Goal: Information Seeking & Learning: Learn about a topic

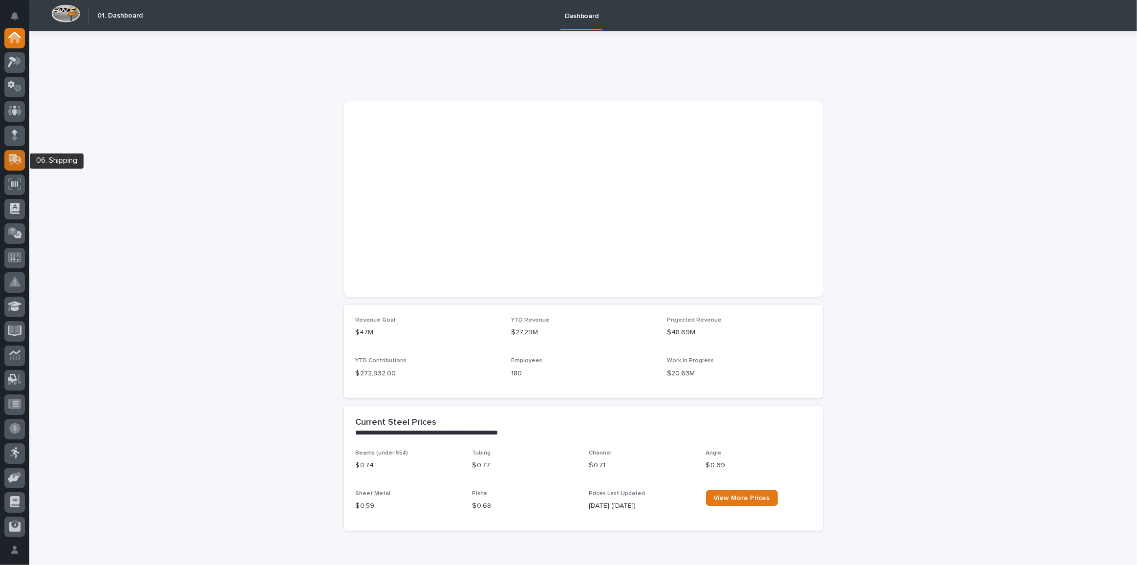
click at [16, 156] on icon at bounding box center [15, 158] width 13 height 9
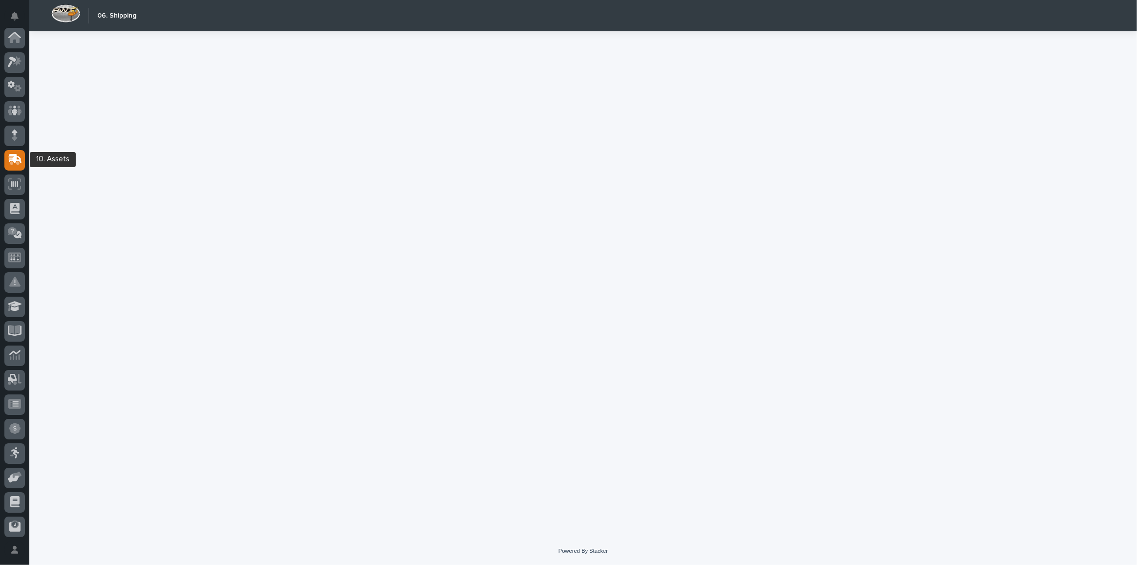
scroll to position [99, 0]
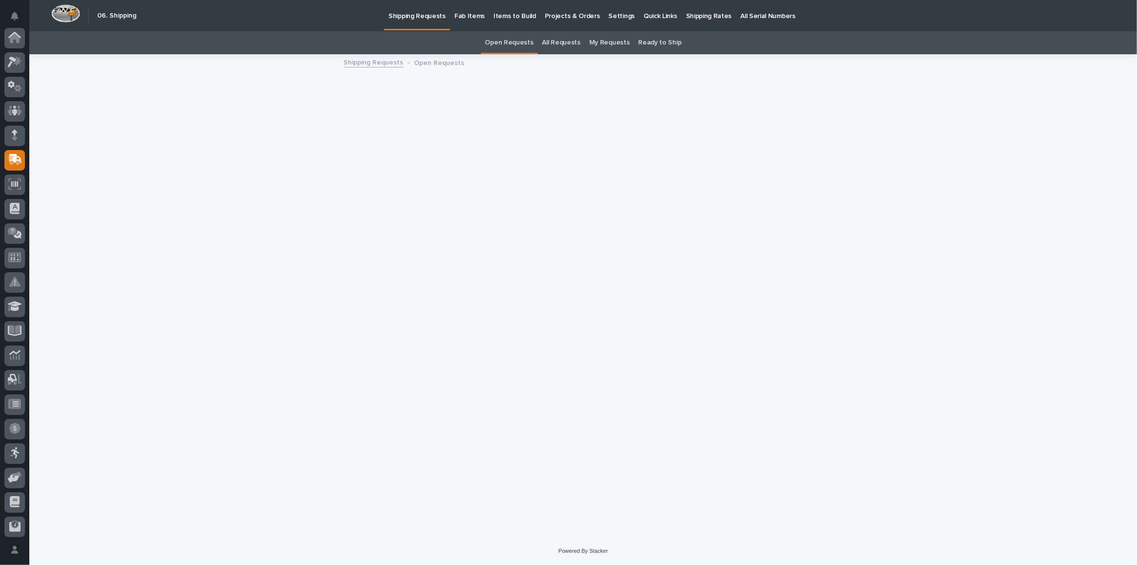
scroll to position [99, 0]
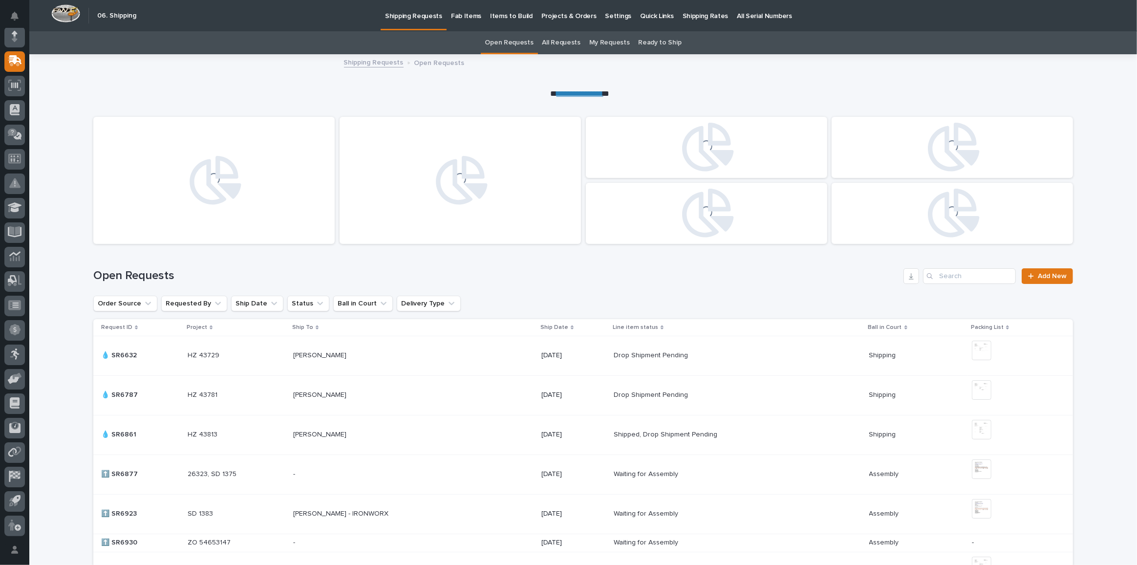
click at [471, 17] on p "Fab Items" at bounding box center [466, 10] width 30 height 21
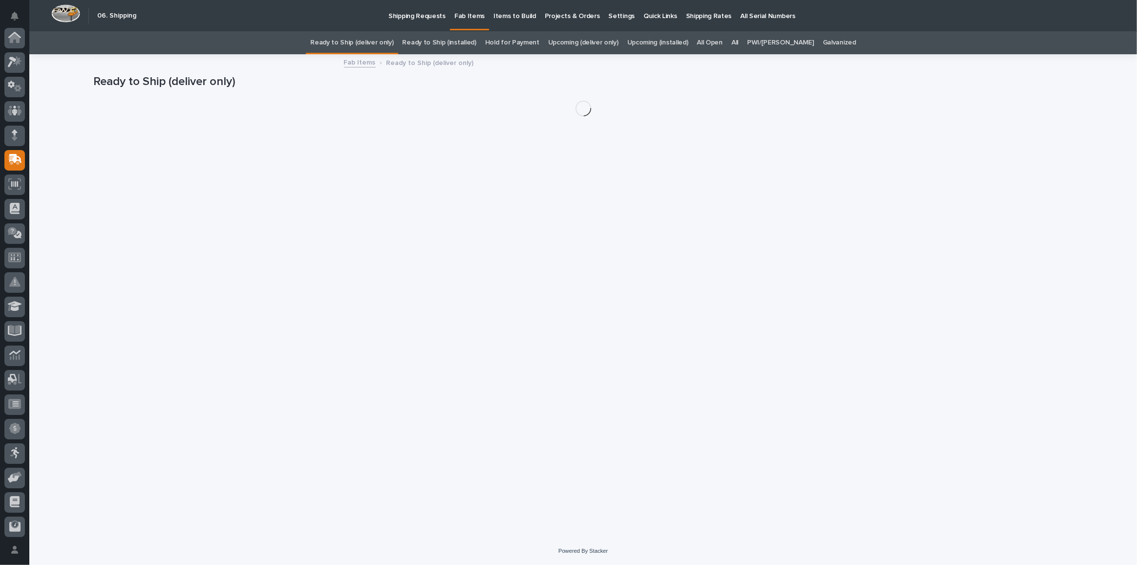
scroll to position [99, 0]
click at [738, 42] on link "All" at bounding box center [735, 42] width 7 height 23
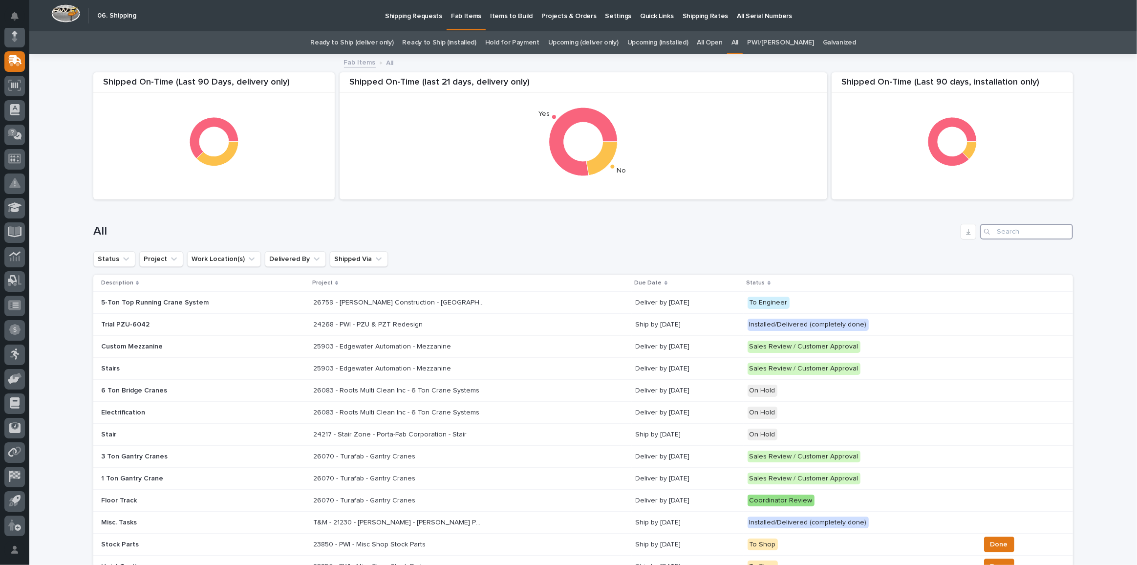
click at [1005, 232] on input "Search" at bounding box center [1026, 232] width 93 height 16
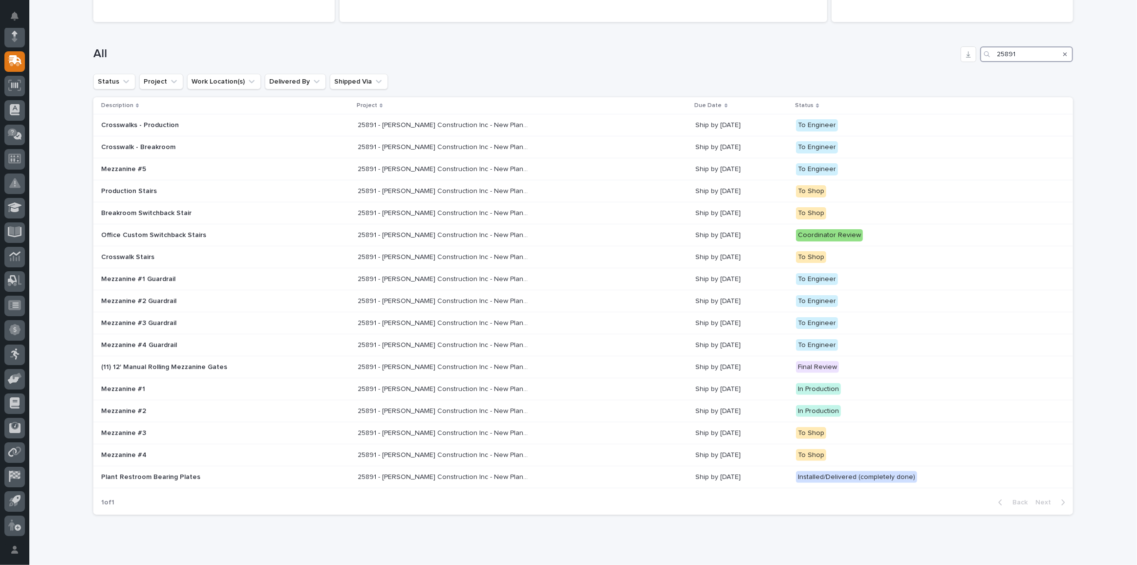
scroll to position [163, 0]
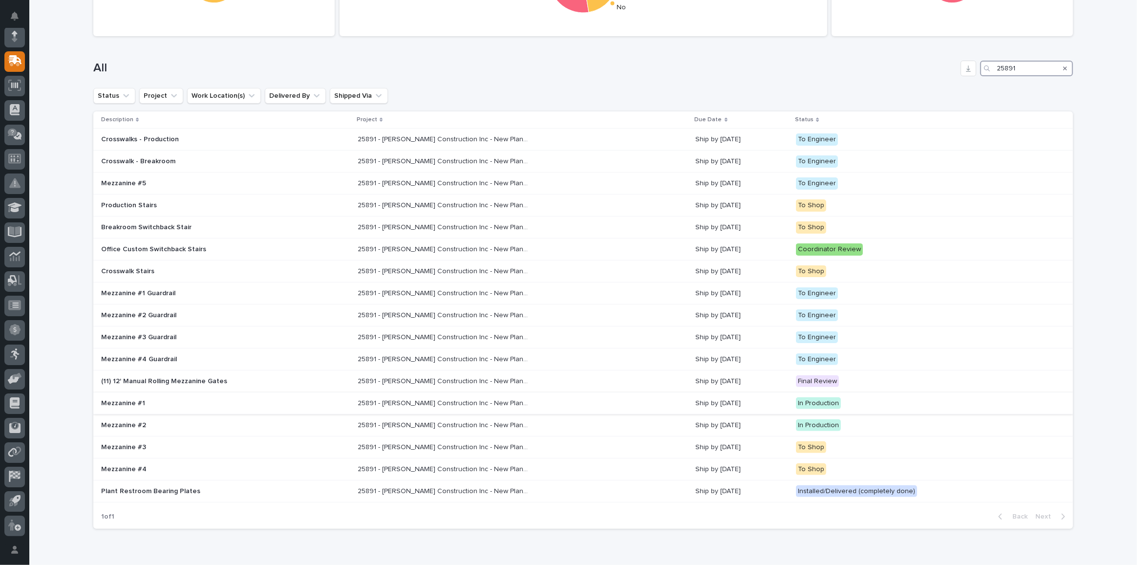
type input "25891"
click at [132, 399] on p "Mezzanine #1" at bounding box center [186, 403] width 171 height 8
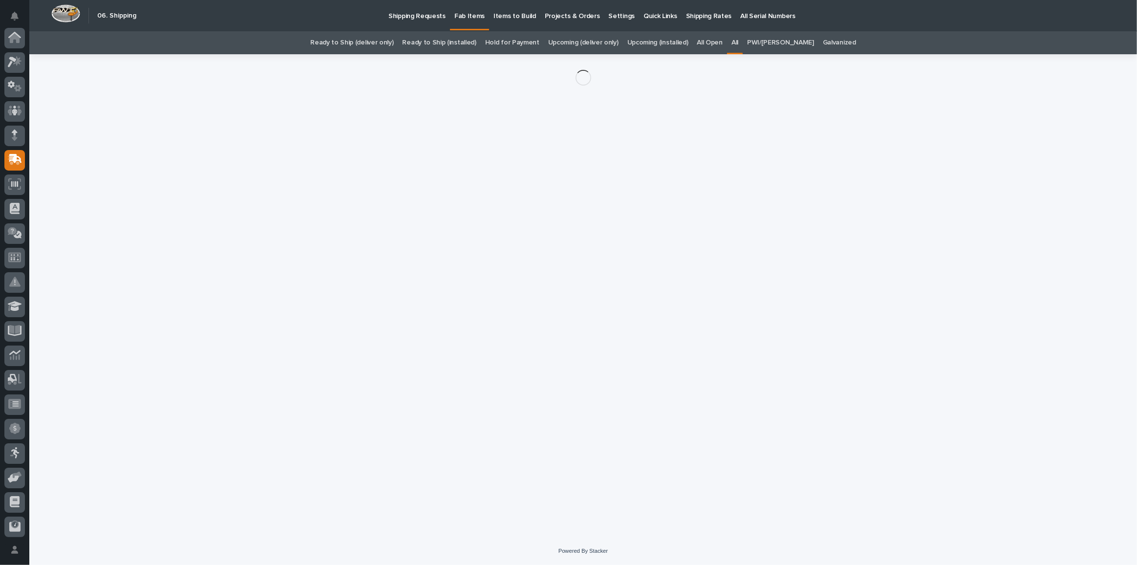
click at [132, 399] on div "Loading... Saving… Loading... Saving…" at bounding box center [583, 283] width 990 height 458
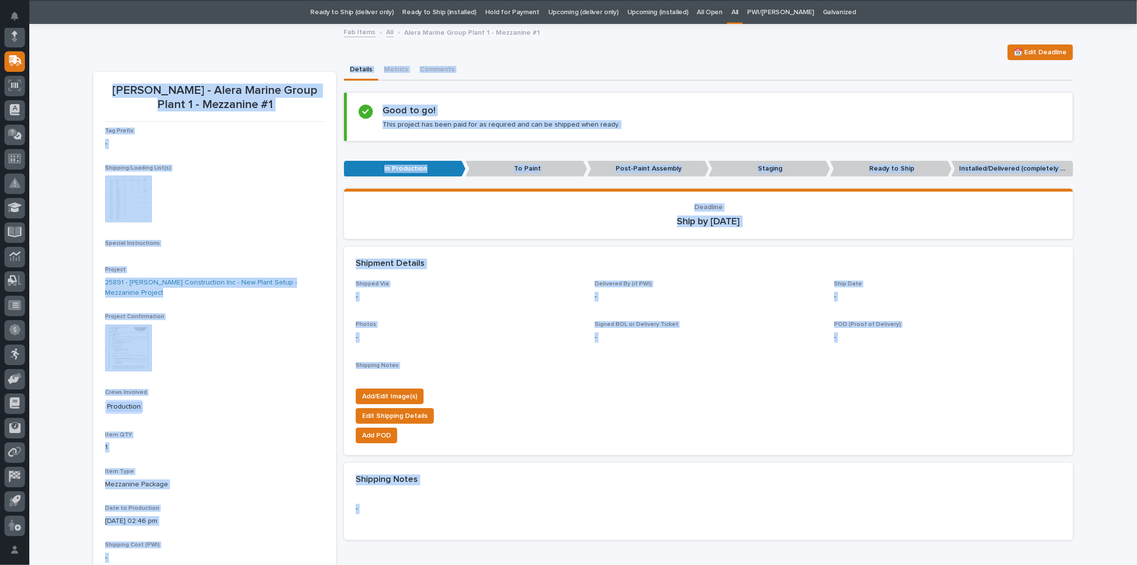
scroll to position [44, 0]
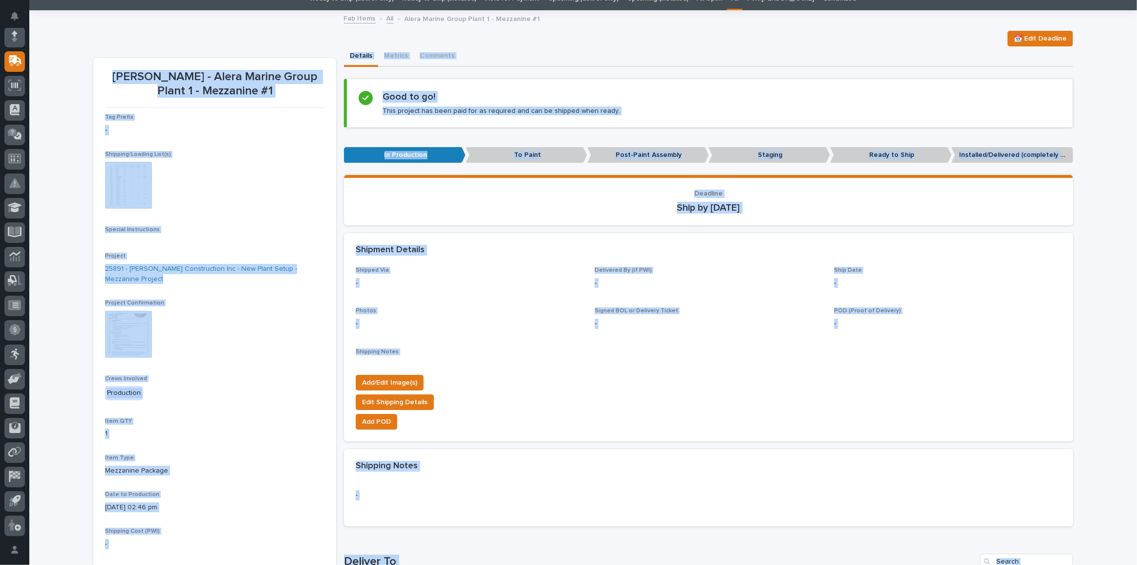
click at [148, 332] on img at bounding box center [128, 334] width 47 height 47
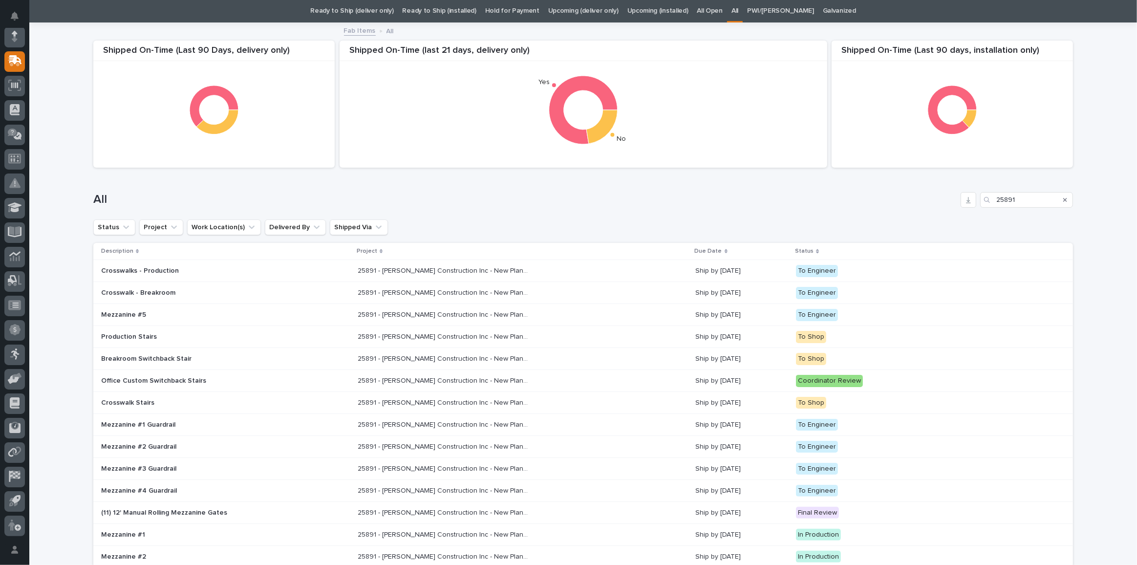
scroll to position [44, 0]
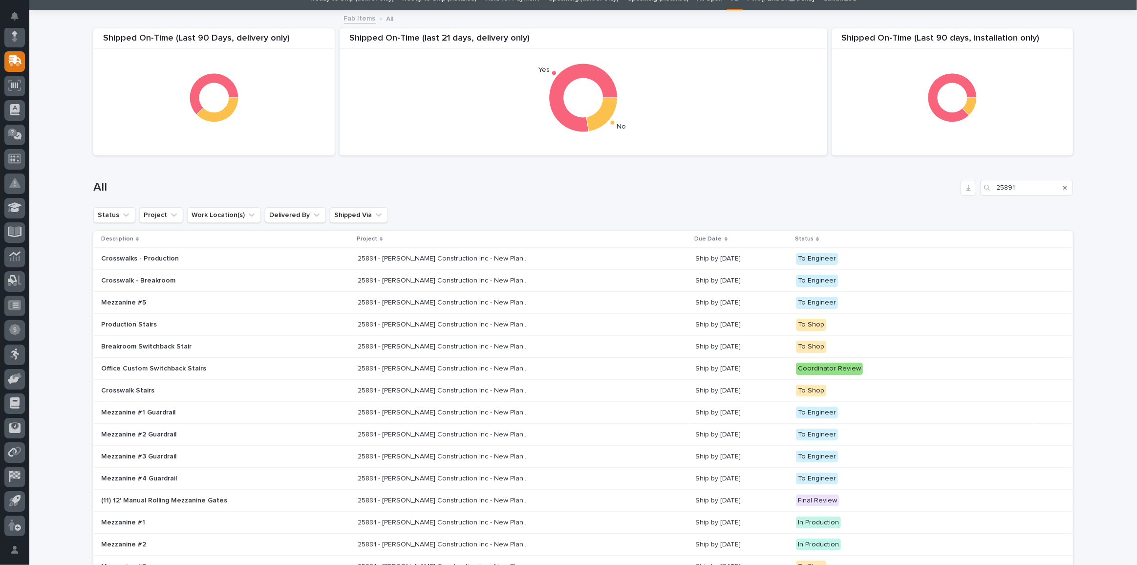
type input "25"
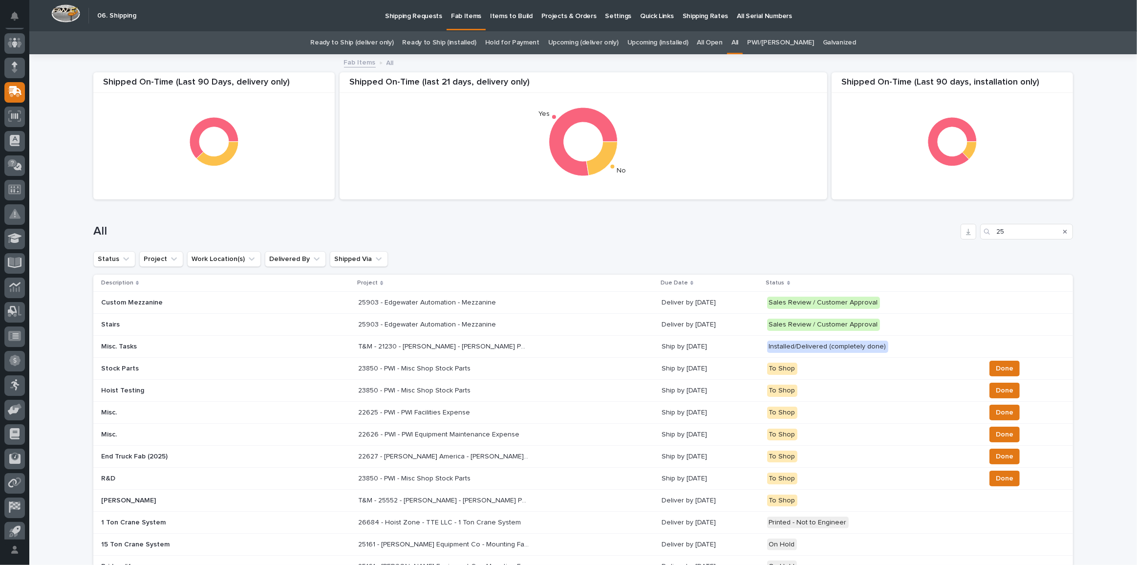
scroll to position [54, 0]
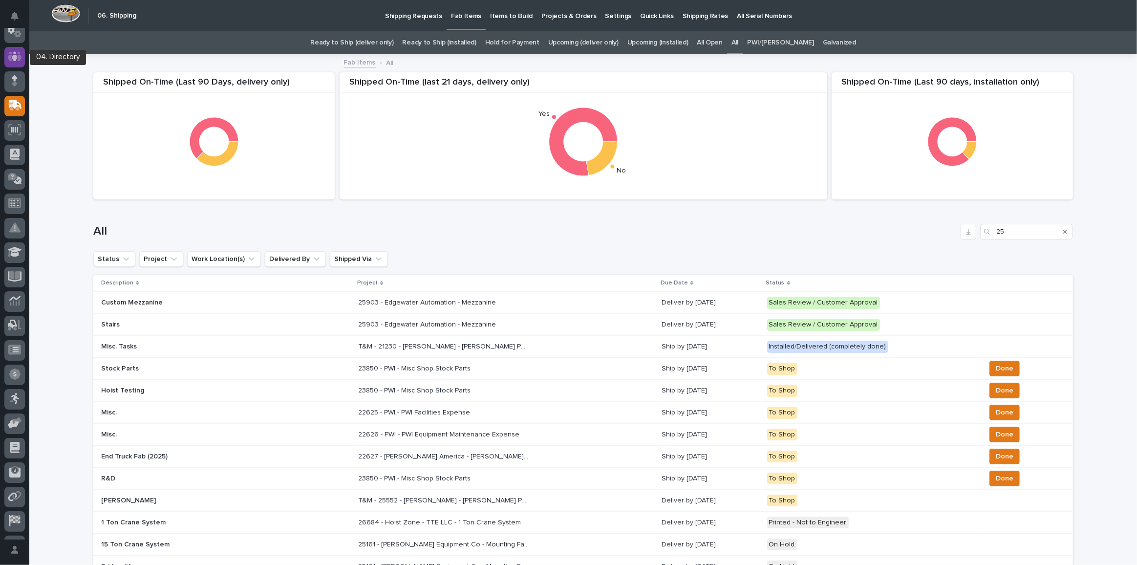
click at [14, 53] on icon at bounding box center [15, 57] width 6 height 10
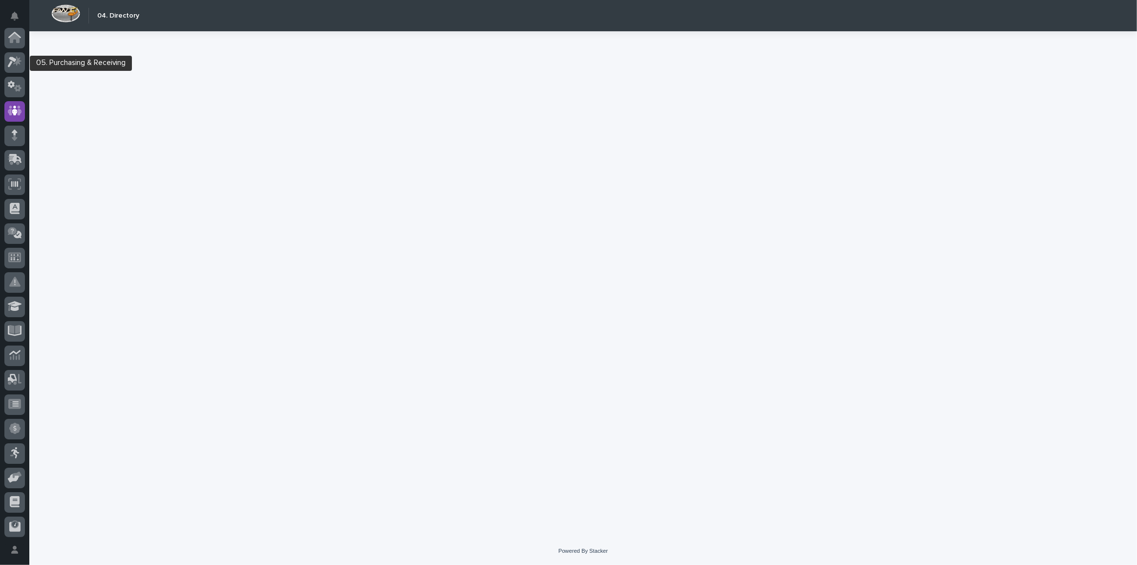
scroll to position [73, 0]
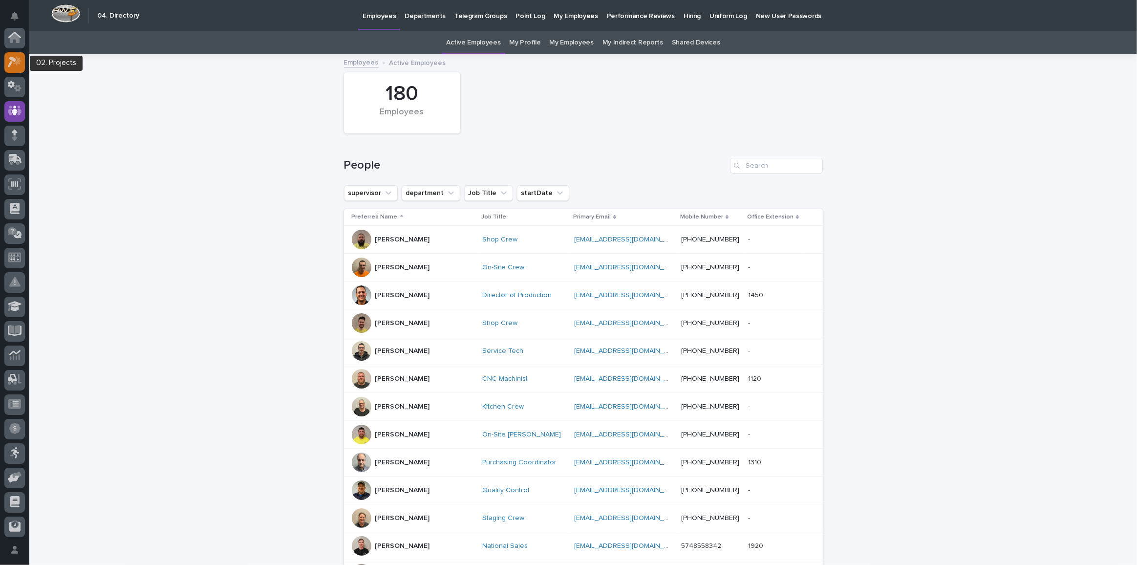
click at [14, 70] on div at bounding box center [14, 62] width 21 height 21
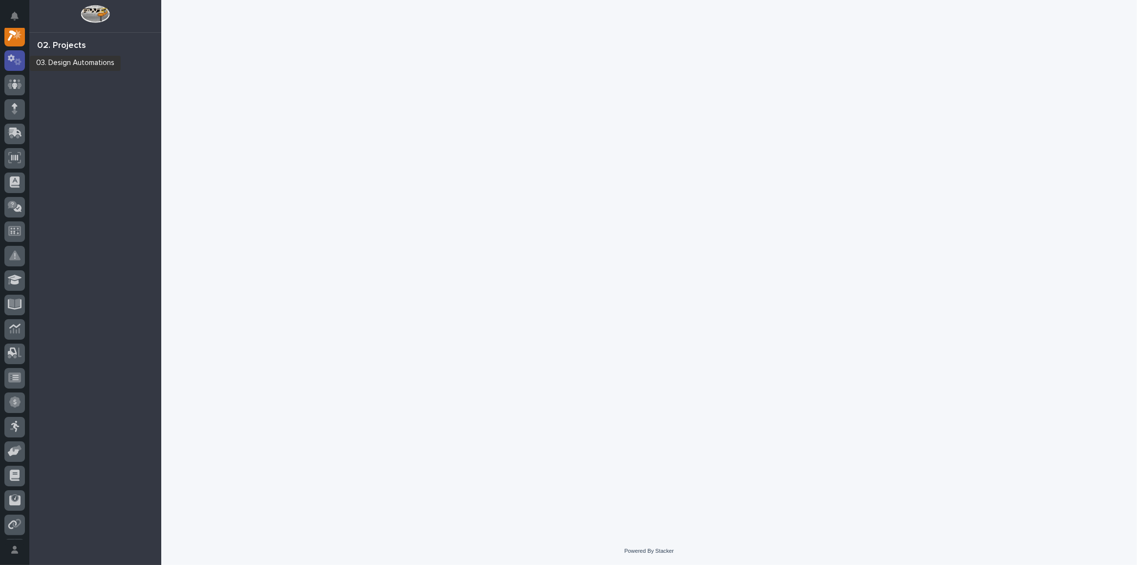
scroll to position [24, 0]
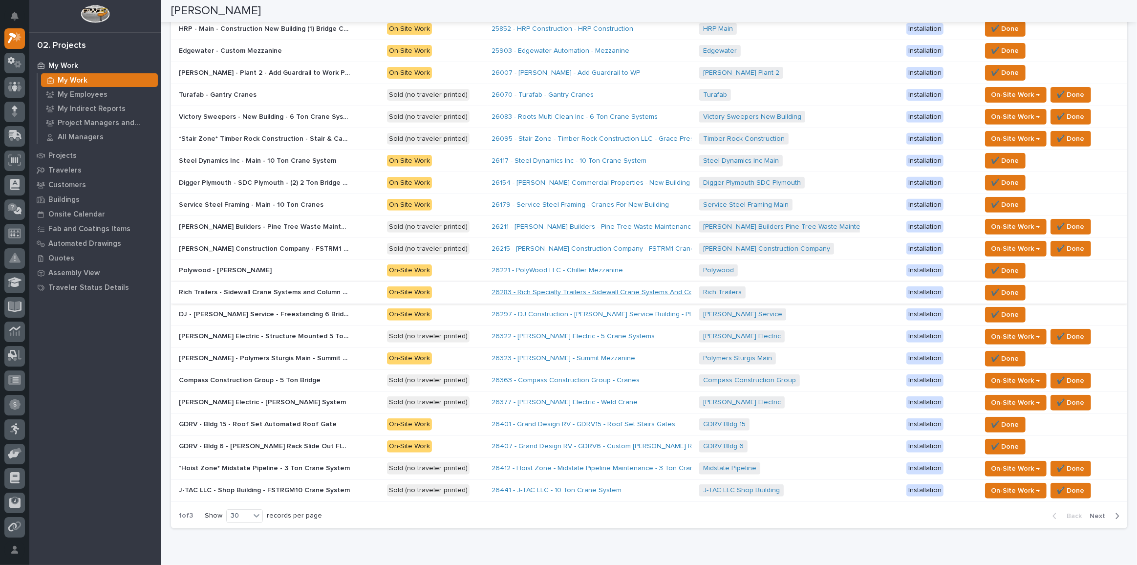
scroll to position [441, 0]
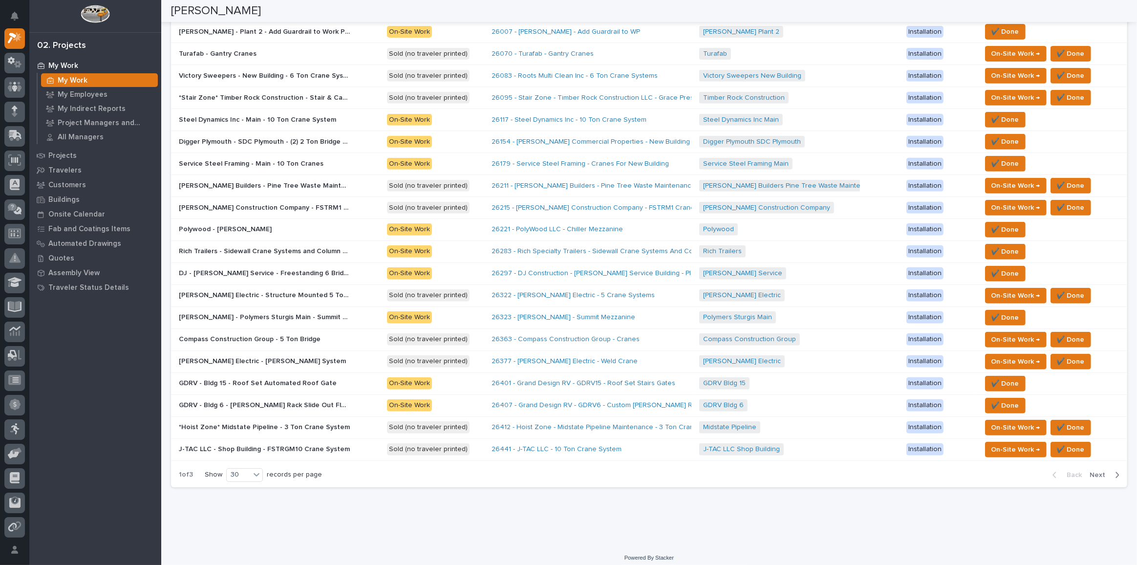
click at [1096, 471] on span "Next" at bounding box center [1101, 475] width 22 height 9
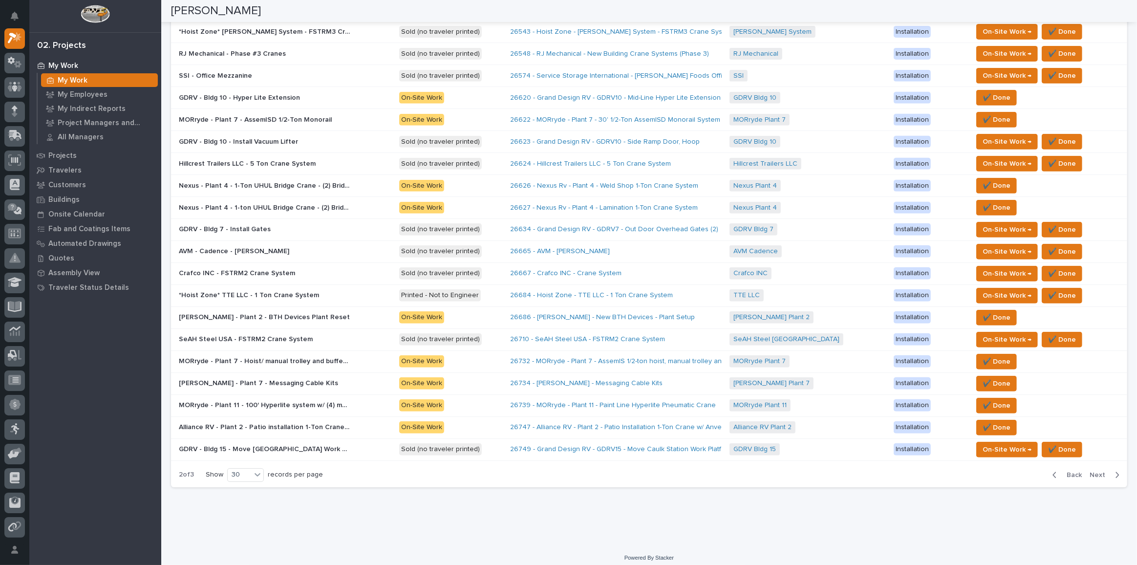
click at [1092, 471] on span "Next" at bounding box center [1101, 475] width 22 height 9
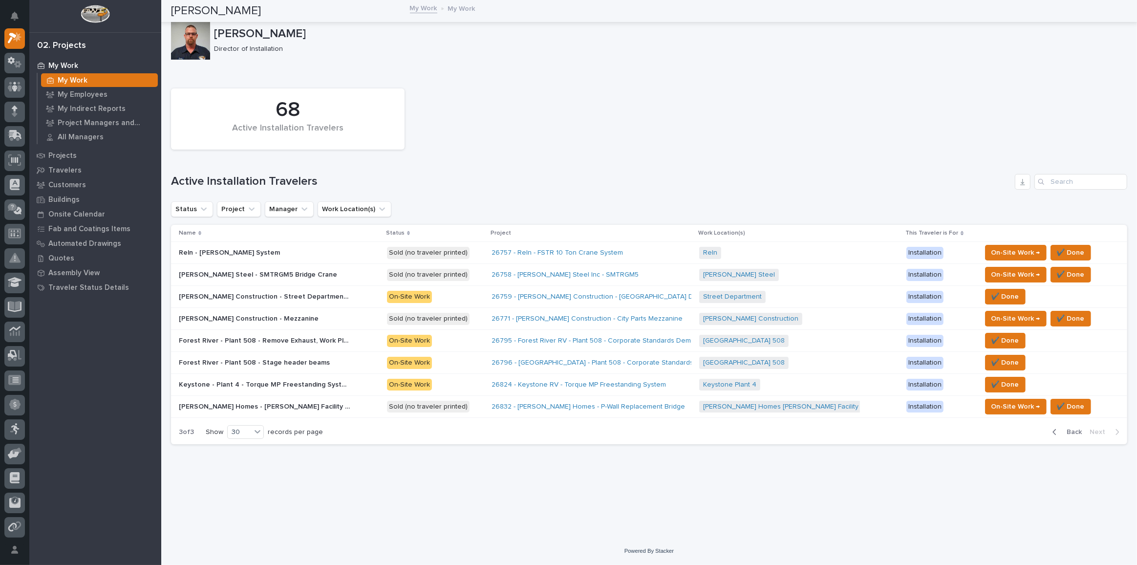
scroll to position [0, 0]
click at [568, 361] on link "26796 - [GEOGRAPHIC_DATA] - Plant 508 - Corporate Standards Building Stage Head…" at bounding box center [648, 363] width 313 height 8
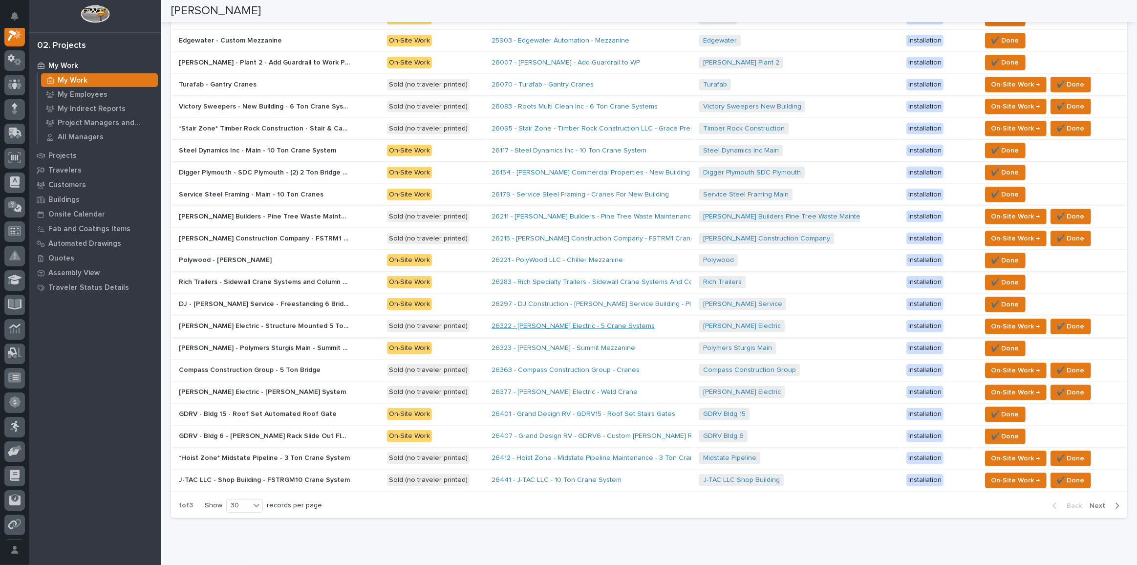
scroll to position [396, 0]
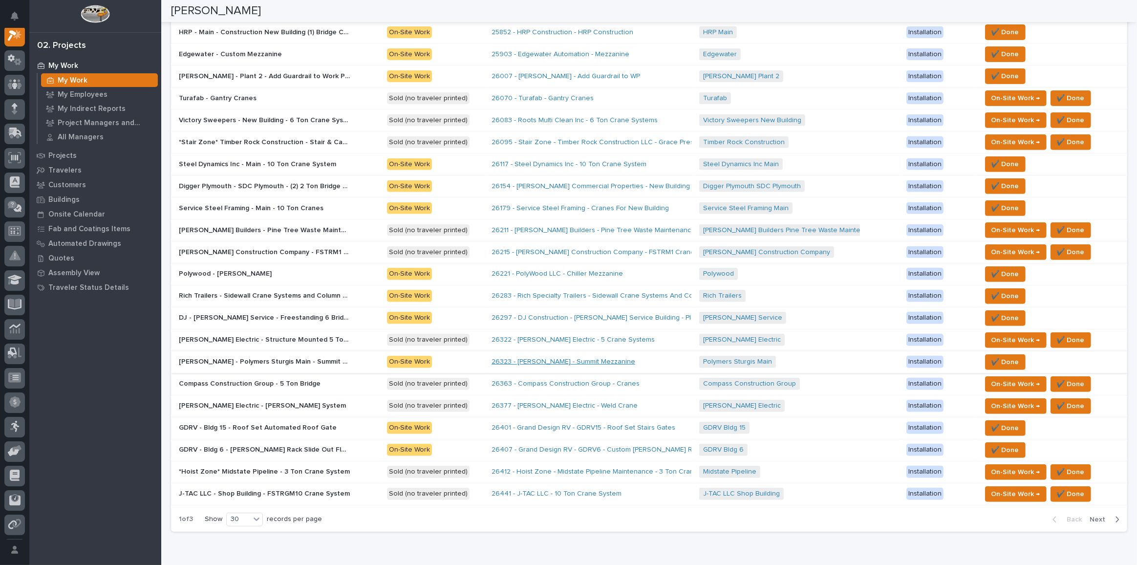
click at [570, 358] on link "26323 - [PERSON_NAME] - Summit Mezzanine" at bounding box center [564, 362] width 144 height 8
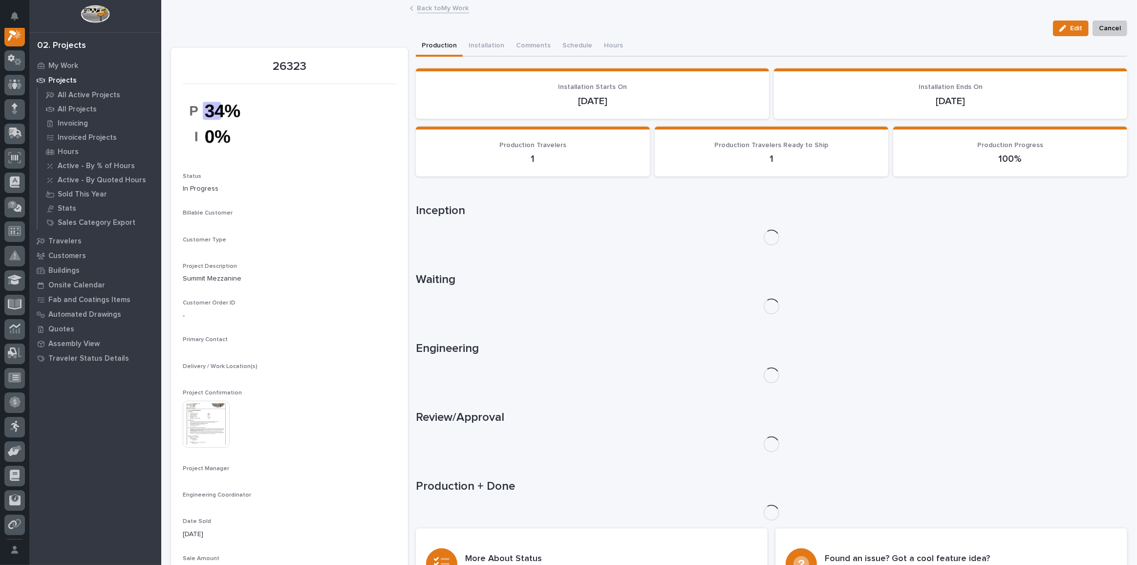
scroll to position [24, 0]
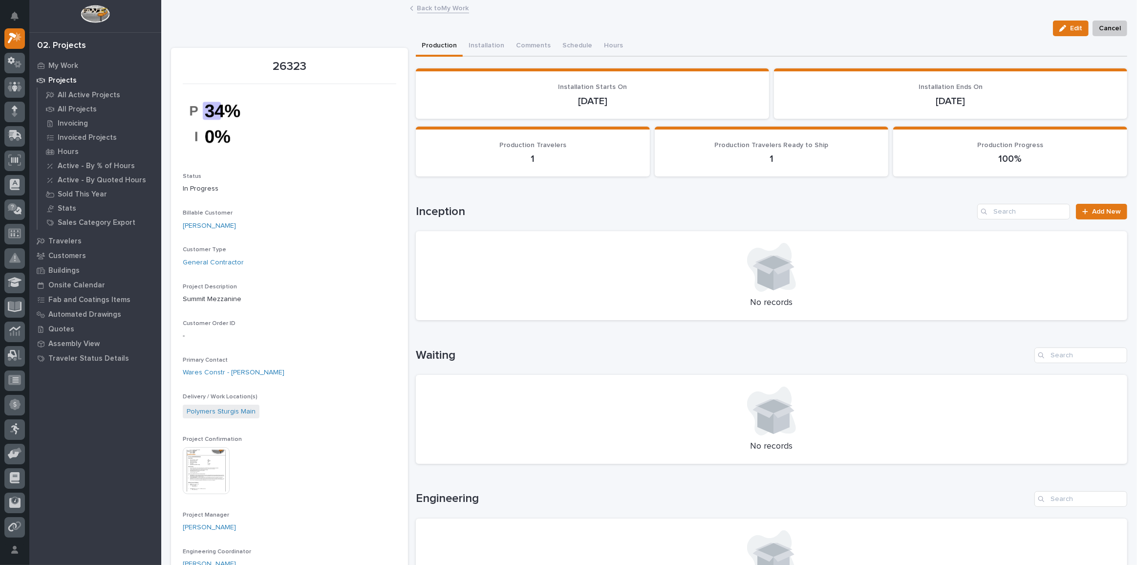
click at [202, 461] on img at bounding box center [206, 470] width 47 height 47
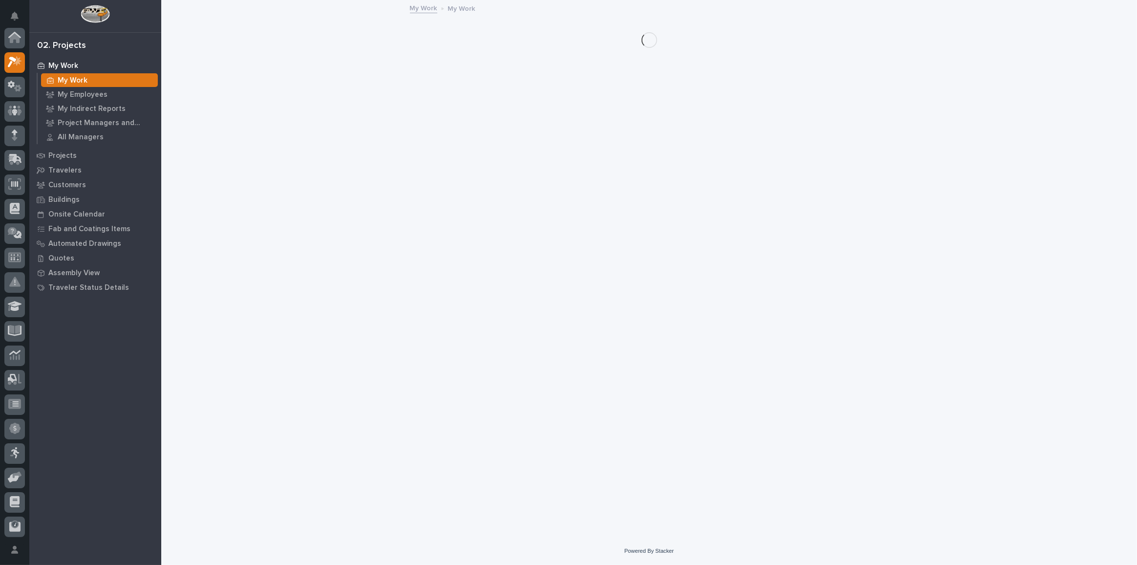
scroll to position [26, 0]
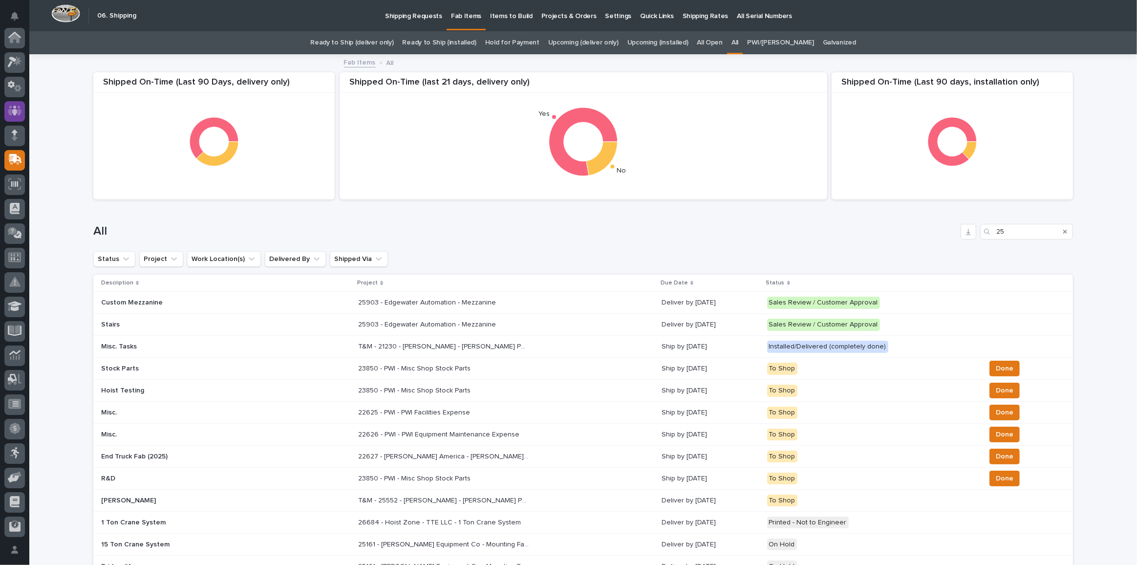
click at [22, 113] on div at bounding box center [14, 111] width 21 height 21
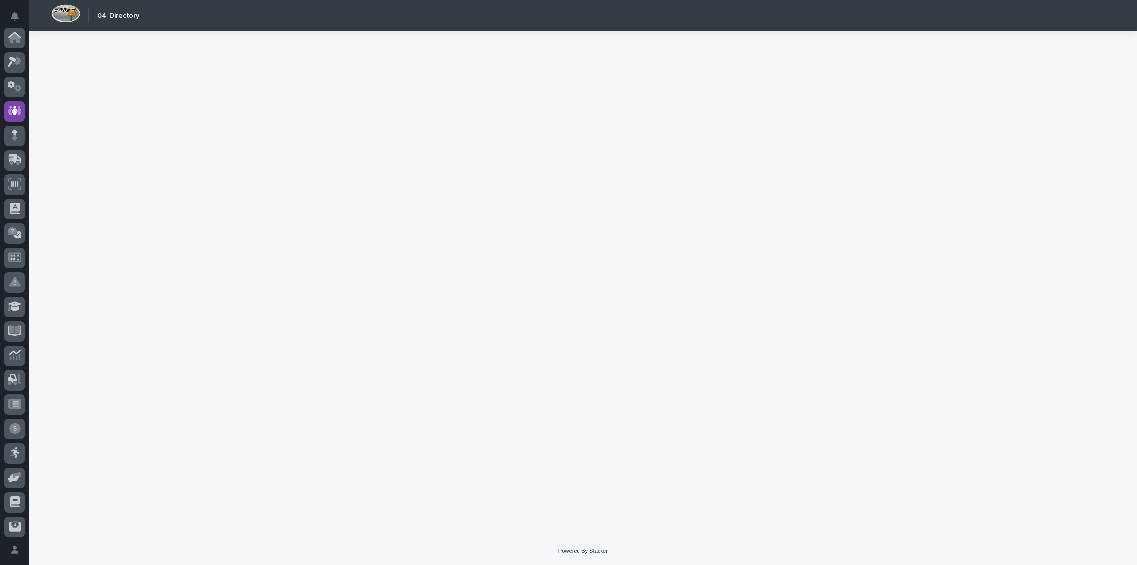
scroll to position [73, 0]
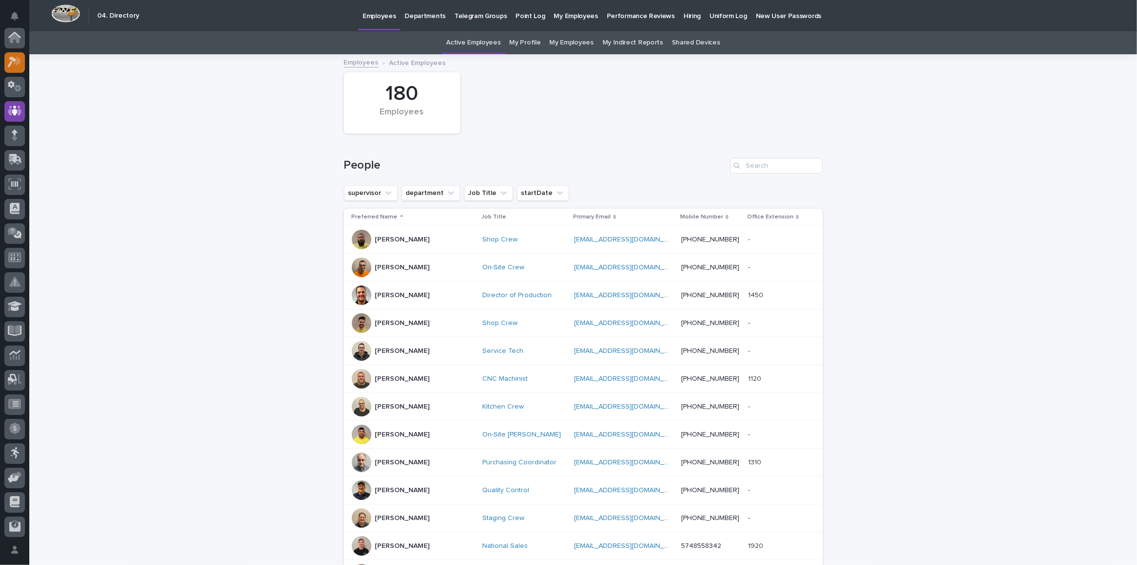
click at [18, 68] on div at bounding box center [14, 62] width 21 height 21
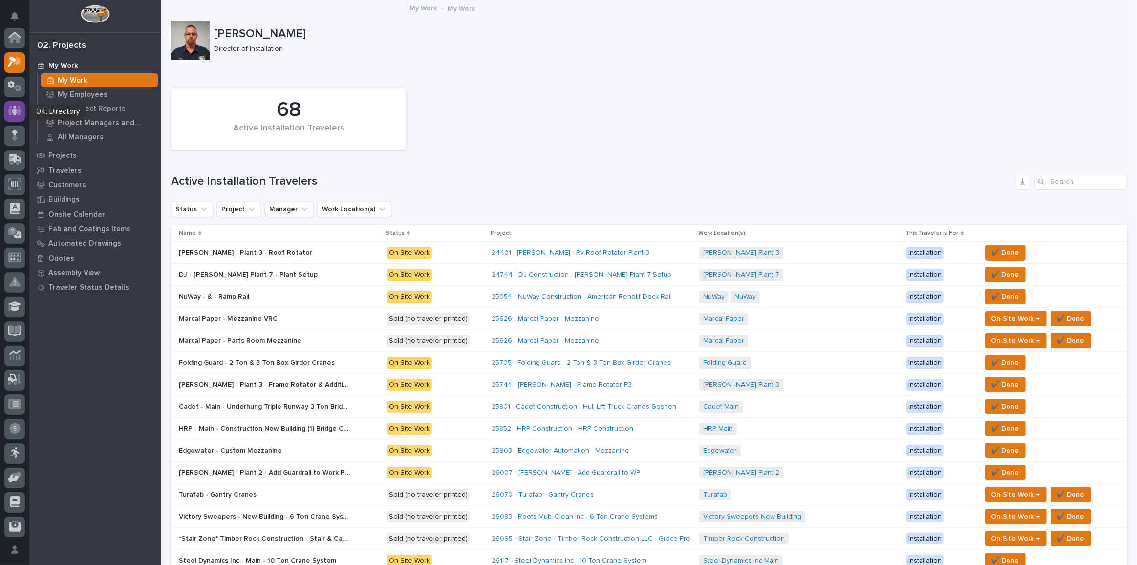
click at [13, 118] on div at bounding box center [14, 111] width 21 height 21
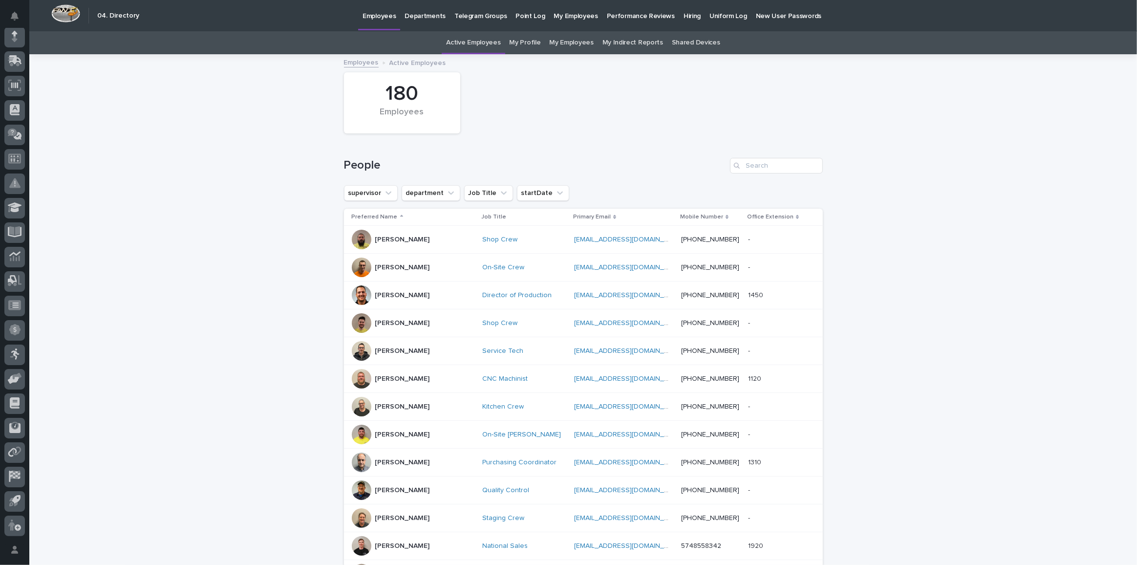
click at [684, 14] on p "Hiring" at bounding box center [692, 10] width 17 height 21
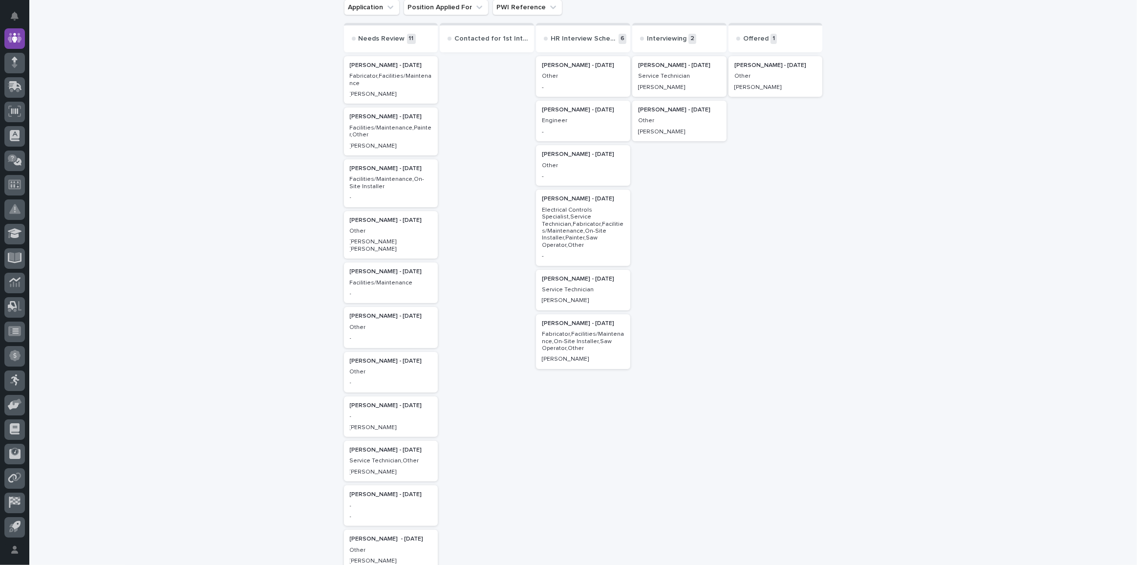
scroll to position [88, 0]
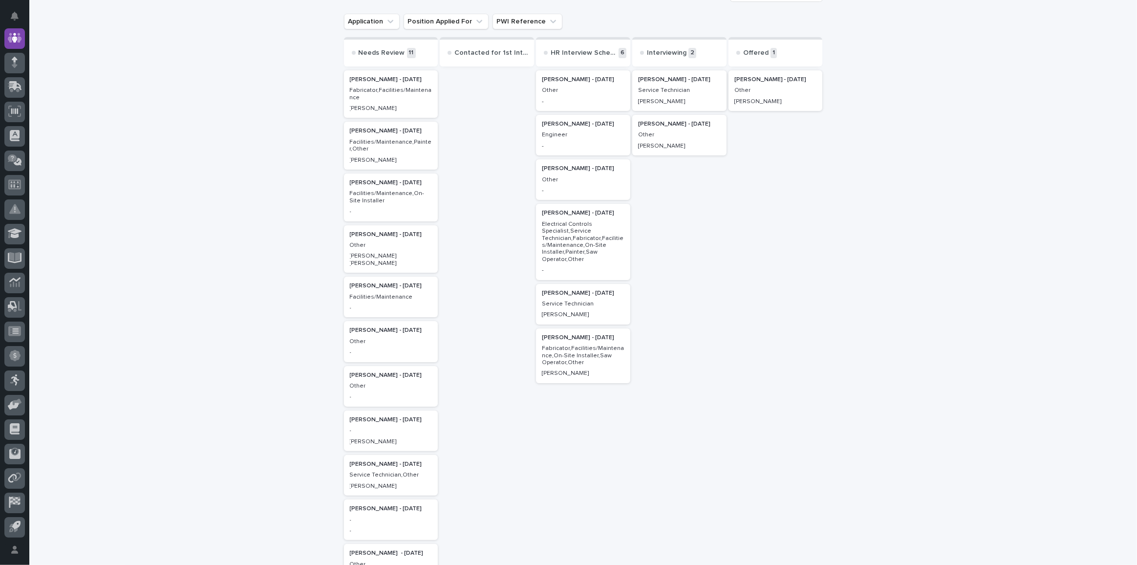
click at [562, 214] on p "[PERSON_NAME] - [DATE]" at bounding box center [583, 213] width 83 height 7
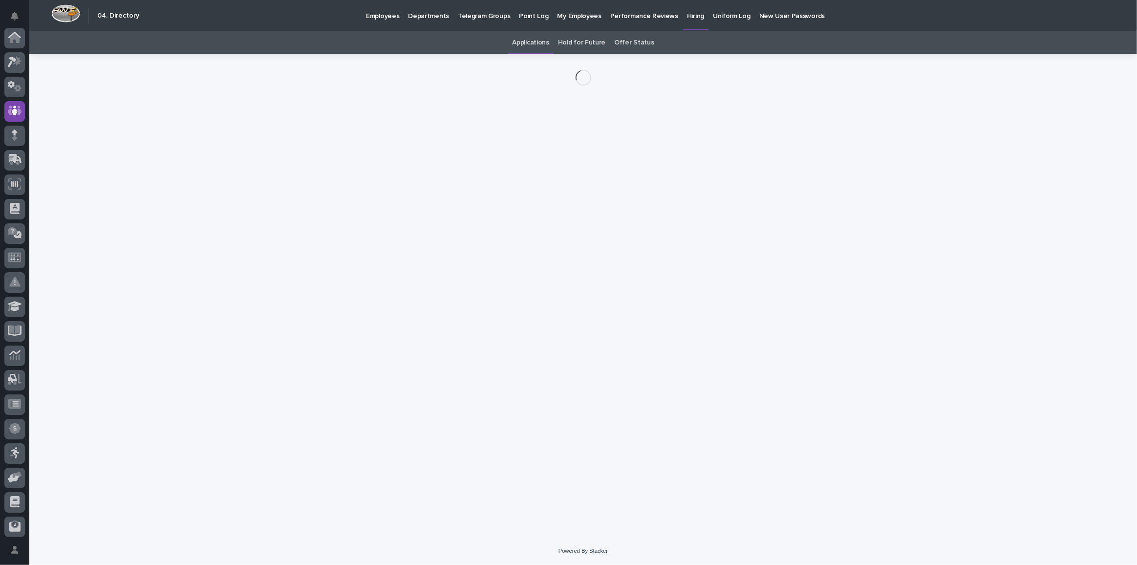
scroll to position [73, 0]
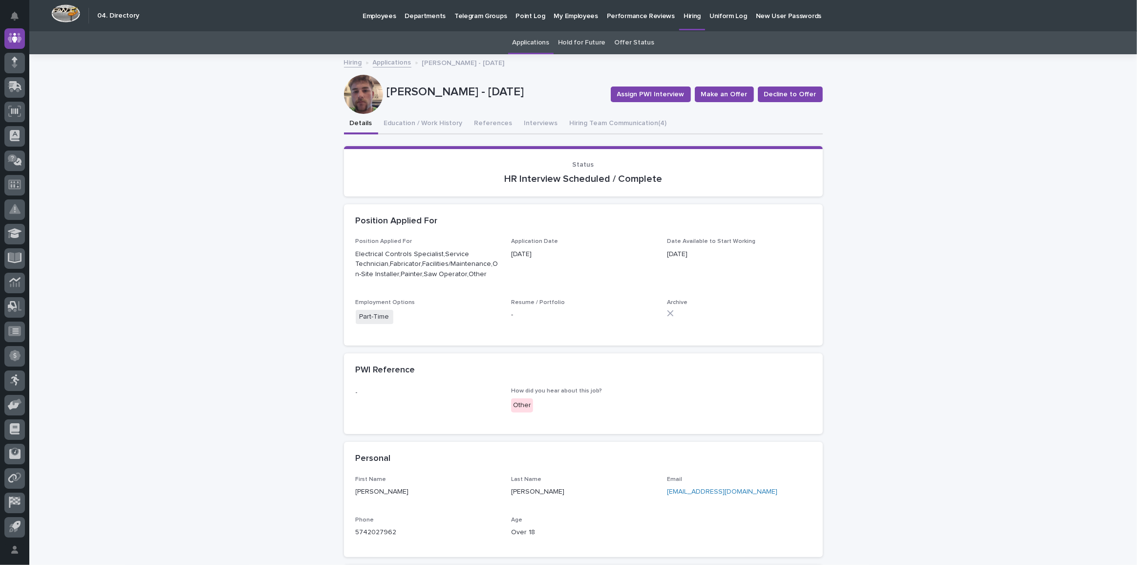
click at [357, 93] on div at bounding box center [363, 94] width 39 height 39
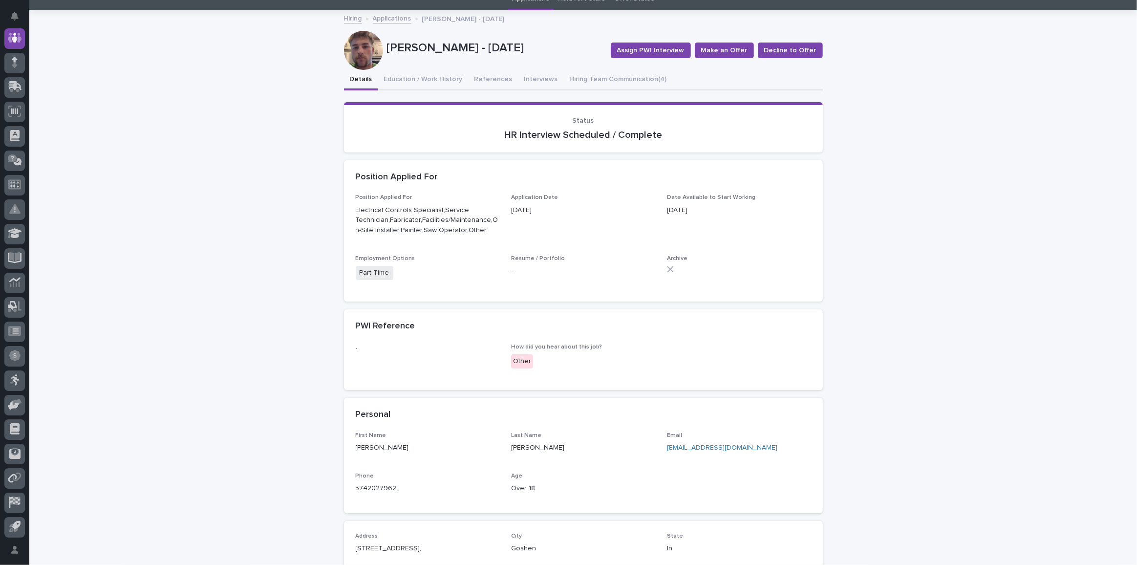
scroll to position [0, 0]
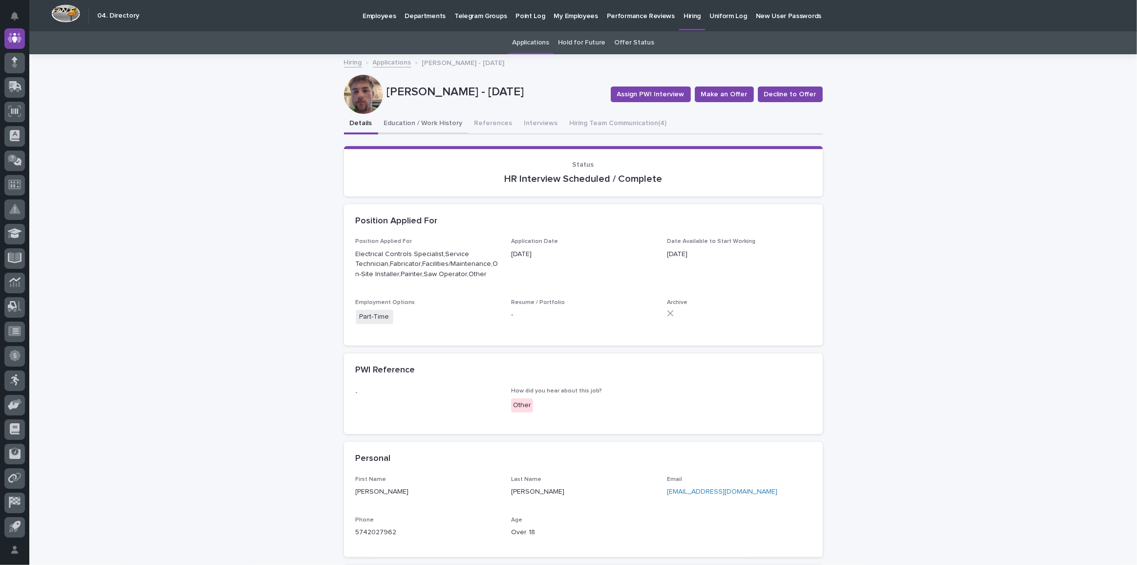
click at [407, 121] on button "Education / Work History" at bounding box center [423, 124] width 90 height 21
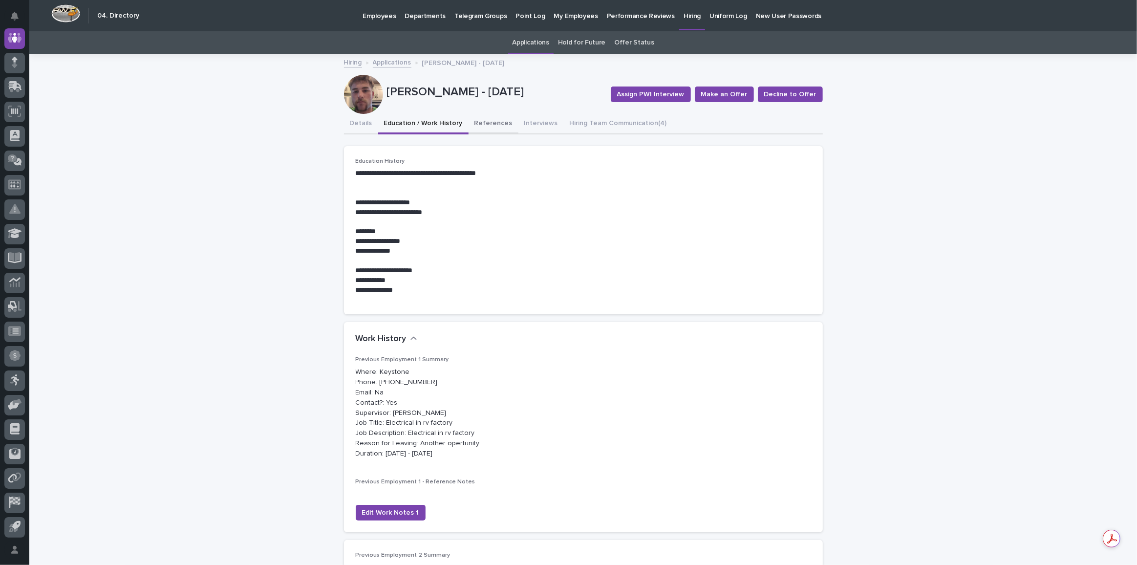
click at [485, 122] on button "References" at bounding box center [494, 124] width 50 height 21
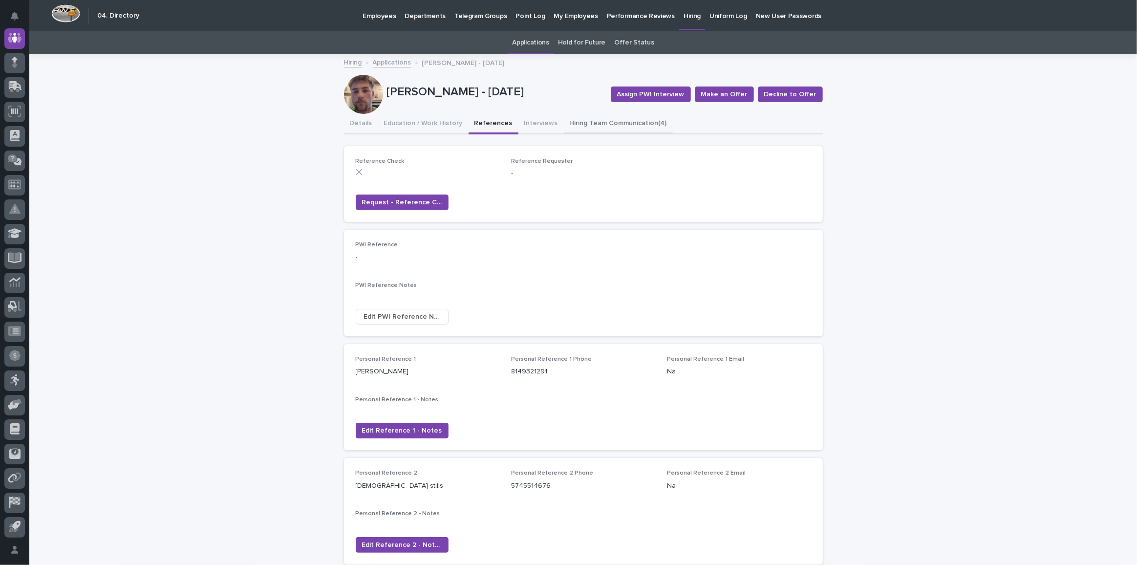
click at [540, 117] on button "Interviews" at bounding box center [540, 124] width 45 height 21
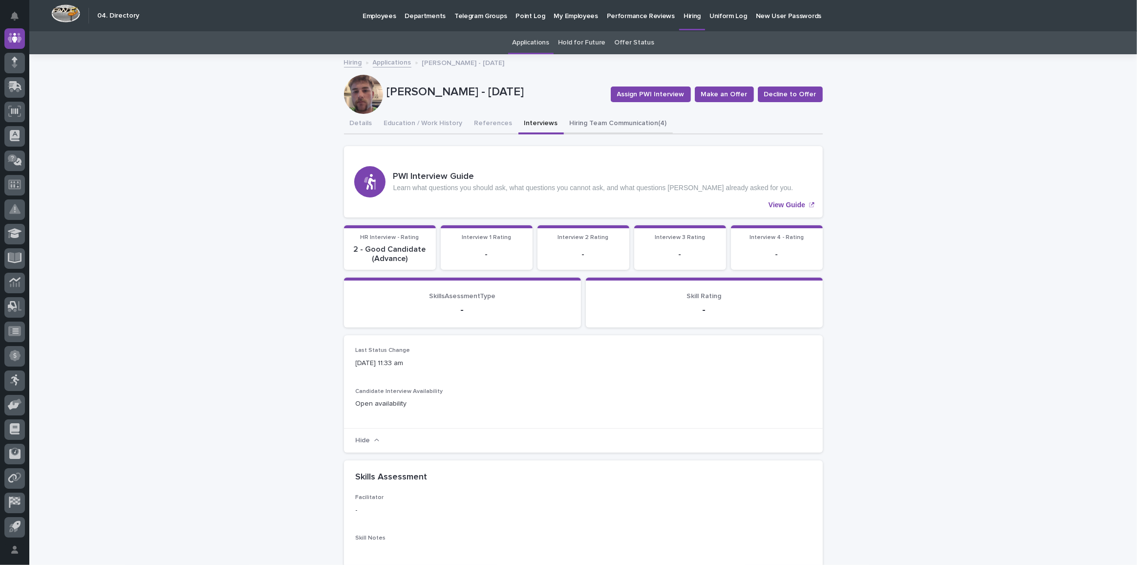
click at [581, 120] on button "Hiring Team Communication (4)" at bounding box center [618, 124] width 109 height 21
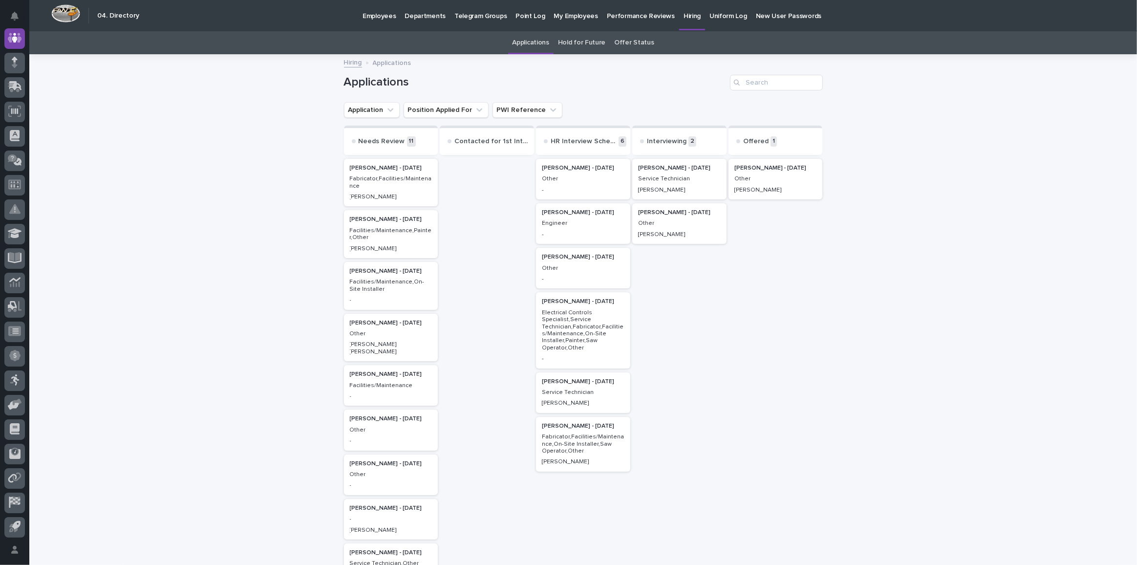
click at [373, 159] on div "[PERSON_NAME] - [DATE] Fabricator,Facilities/Maintenance [PERSON_NAME]" at bounding box center [391, 183] width 94 height 48
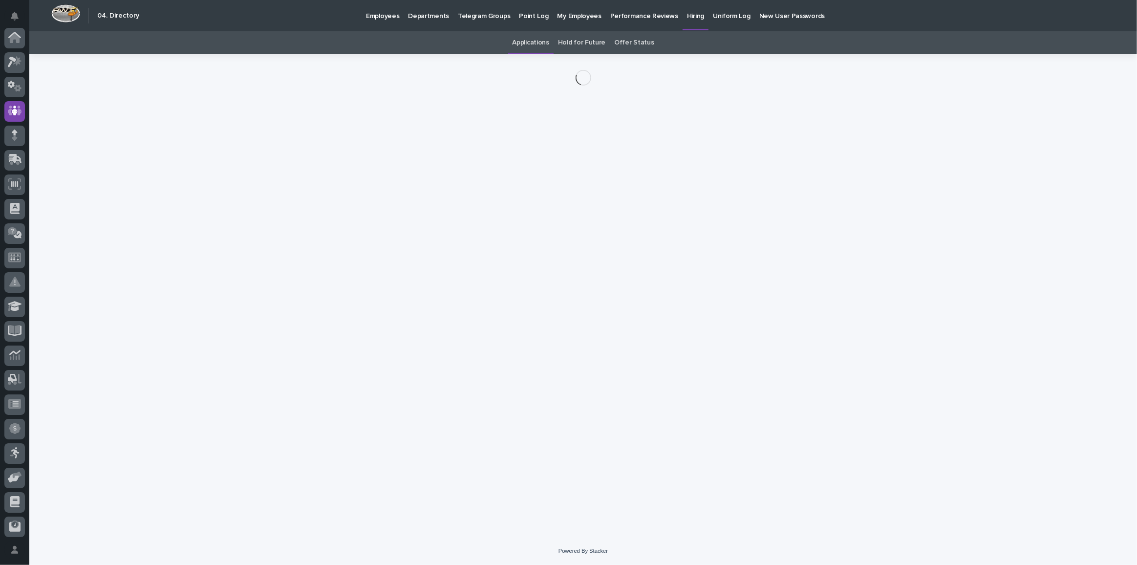
scroll to position [73, 0]
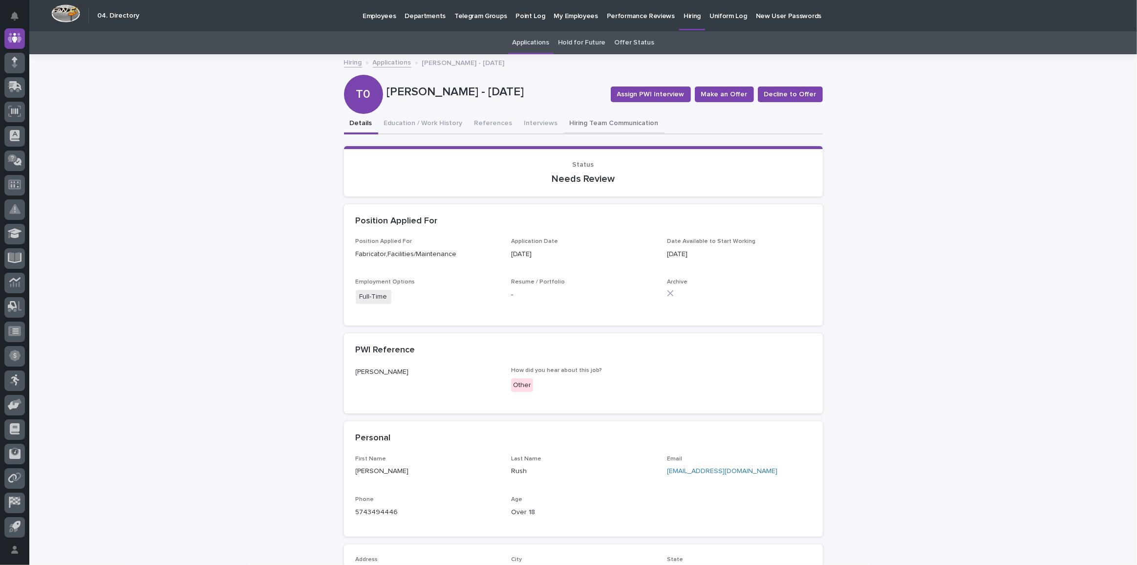
click at [599, 123] on button "Hiring Team Communication" at bounding box center [614, 124] width 101 height 21
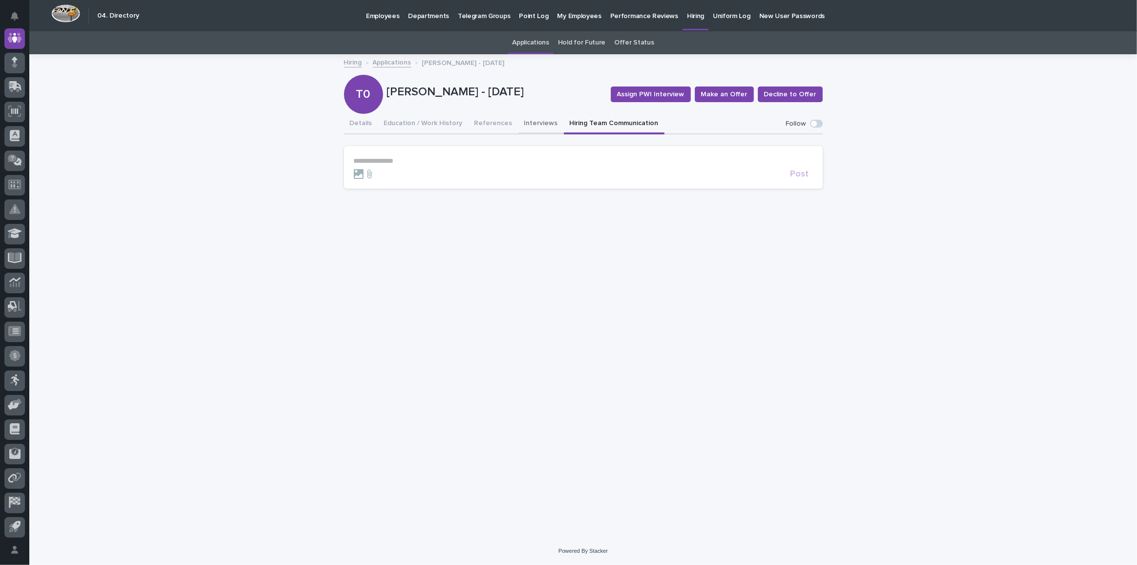
click at [537, 123] on button "Interviews" at bounding box center [540, 124] width 45 height 21
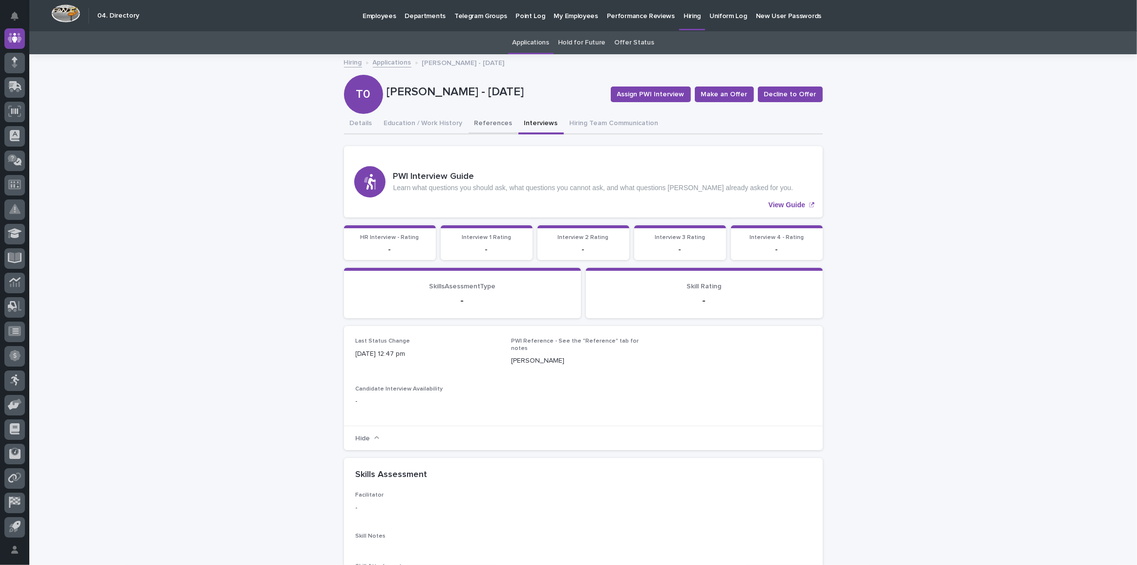
click at [490, 120] on button "References" at bounding box center [494, 124] width 50 height 21
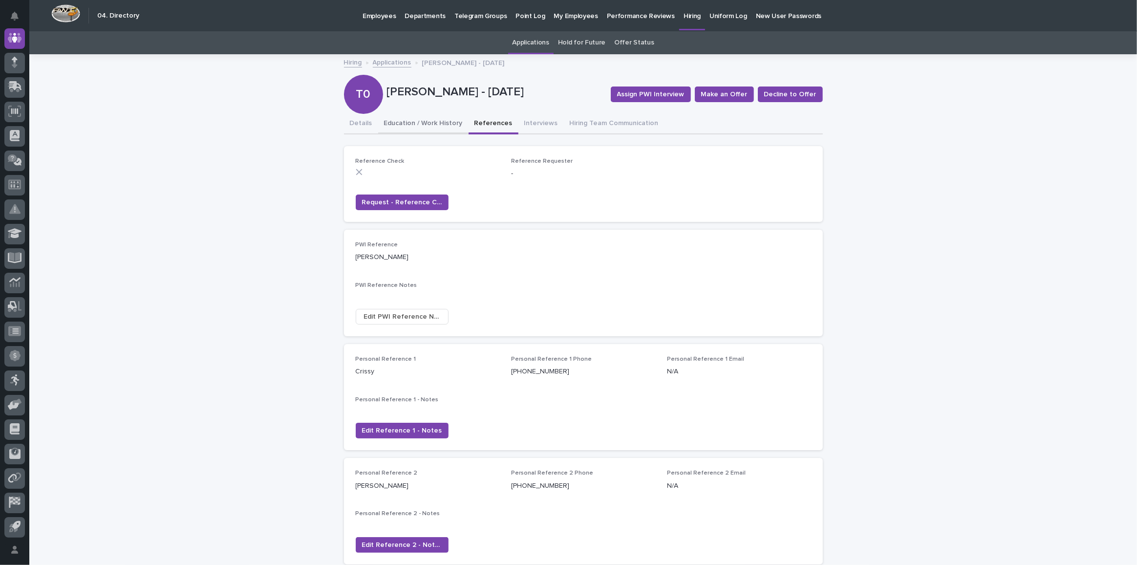
click at [423, 124] on button "Education / Work History" at bounding box center [423, 124] width 90 height 21
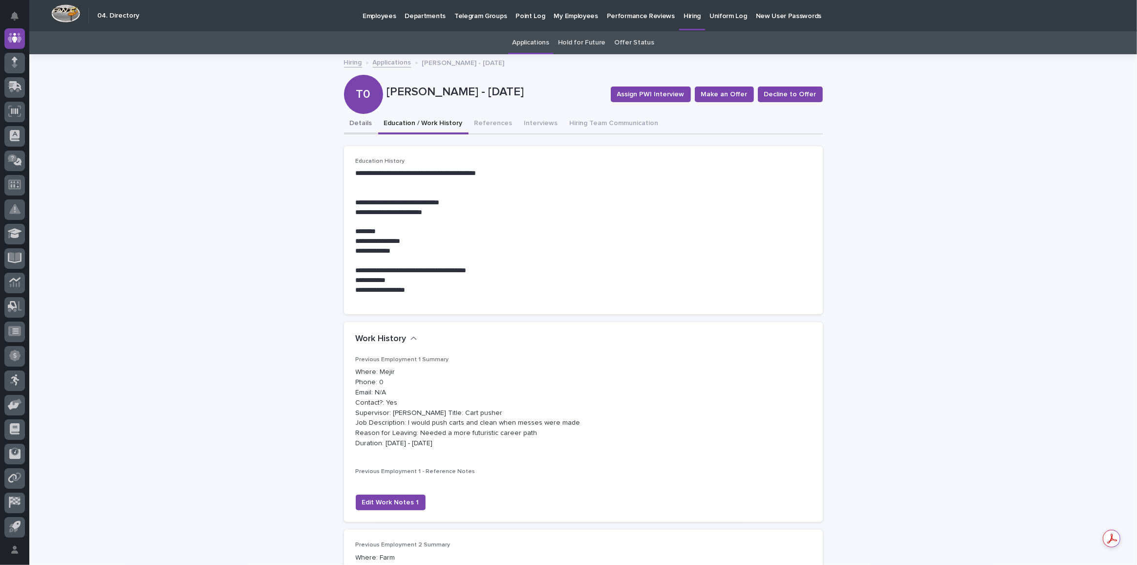
click at [356, 119] on button "Details" at bounding box center [361, 124] width 34 height 21
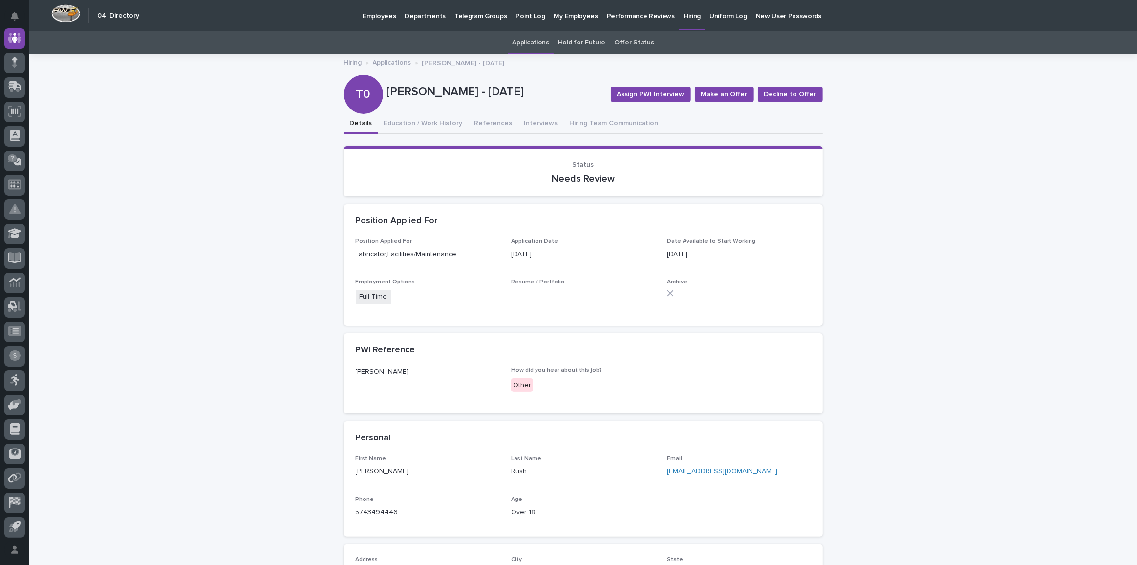
click at [359, 95] on div "T0" at bounding box center [363, 74] width 39 height 53
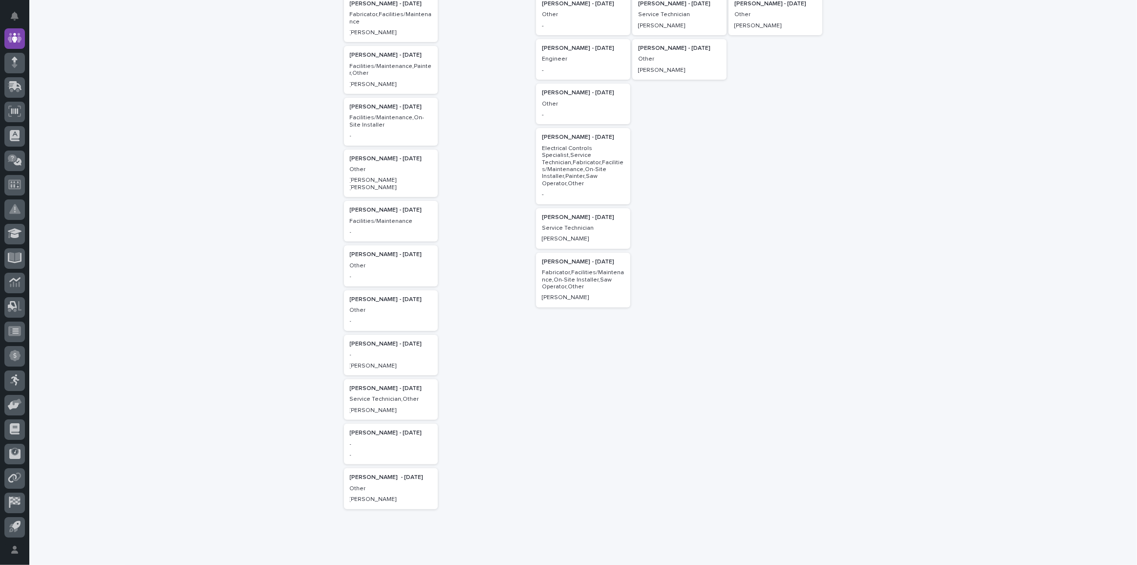
scroll to position [177, 0]
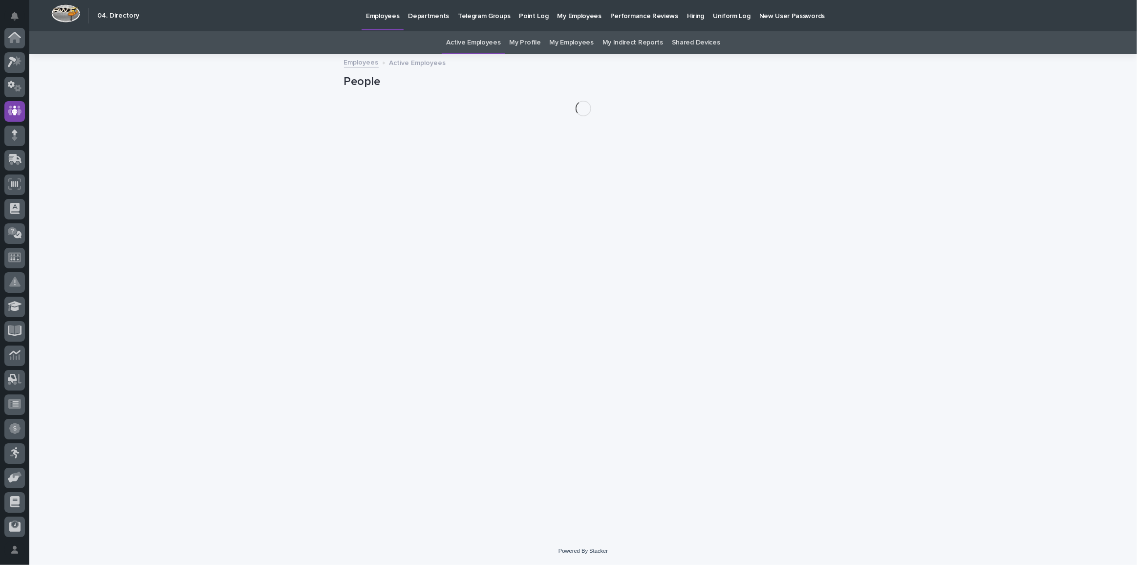
scroll to position [73, 0]
